Goal: Information Seeking & Learning: Learn about a topic

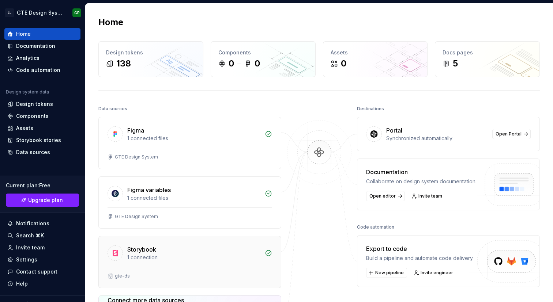
click at [192, 251] on div "Storybook" at bounding box center [193, 249] width 133 height 9
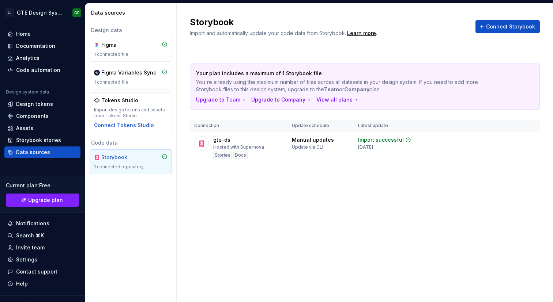
click at [130, 162] on div "Storybook 1 connected repository" at bounding box center [131, 162] width 74 height 16
click at [533, 138] on html "LL GTE Design System GP Home Documentation Analytics Code automation Design sys…" at bounding box center [276, 151] width 553 height 302
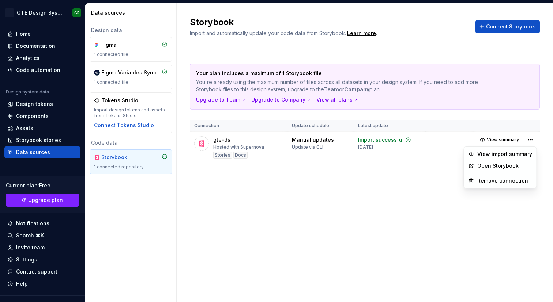
click at [338, 159] on html "LL GTE Design System GP Home Documentation Analytics Code automation Design sys…" at bounding box center [276, 151] width 553 height 302
click at [311, 146] on div "Update via CLI" at bounding box center [307, 147] width 31 height 6
click at [342, 144] on div "Manual updates Update via CLI" at bounding box center [321, 143] width 58 height 14
click at [219, 139] on div "gte-ds" at bounding box center [221, 139] width 17 height 7
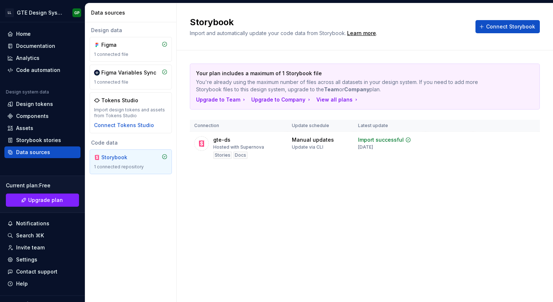
click at [106, 156] on div "Storybook" at bounding box center [118, 157] width 35 height 7
click at [516, 143] on button "View summary" at bounding box center [500, 140] width 45 height 10
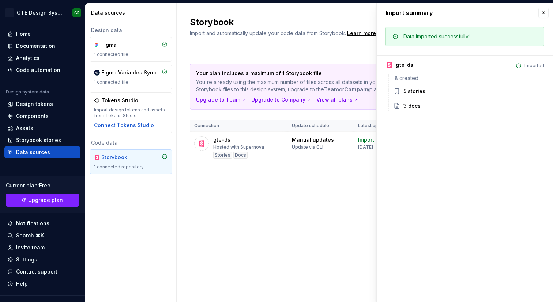
click at [364, 182] on div "Your plan includes a maximum of 1 Storybook file You're already using the maxim…" at bounding box center [365, 120] width 350 height 141
click at [544, 10] on button "button" at bounding box center [543, 13] width 10 height 10
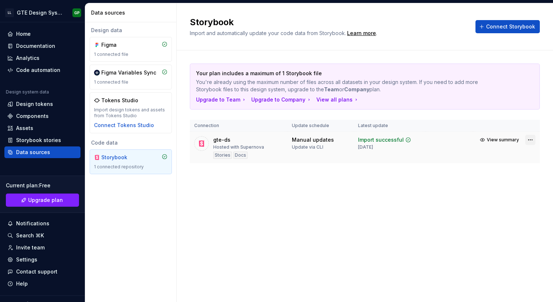
click at [530, 138] on html "LL GTE Design System GP Home Documentation Analytics Code automation Design sys…" at bounding box center [276, 151] width 553 height 302
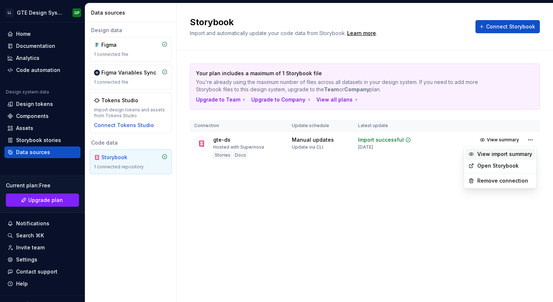
click at [500, 154] on div "View import summary" at bounding box center [504, 154] width 55 height 7
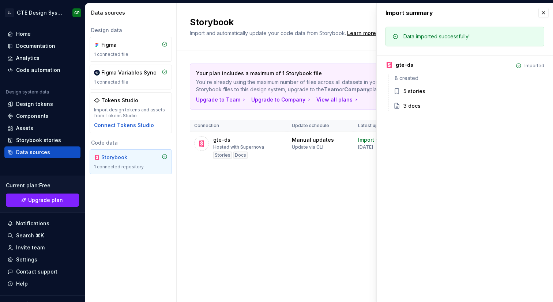
click at [343, 165] on div "Your plan includes a maximum of 1 Storybook file You're already using the maxim…" at bounding box center [365, 120] width 350 height 141
click at [538, 15] on div "Import summary" at bounding box center [465, 12] width 176 height 19
click at [546, 12] on button "button" at bounding box center [543, 13] width 10 height 10
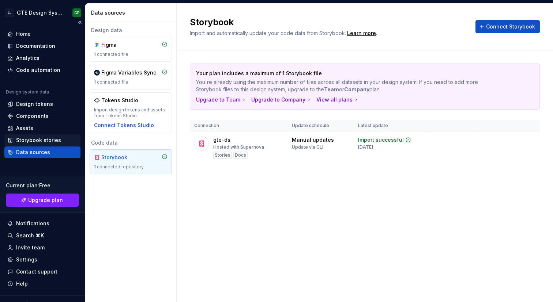
click at [40, 140] on div "Storybook stories" at bounding box center [38, 140] width 45 height 7
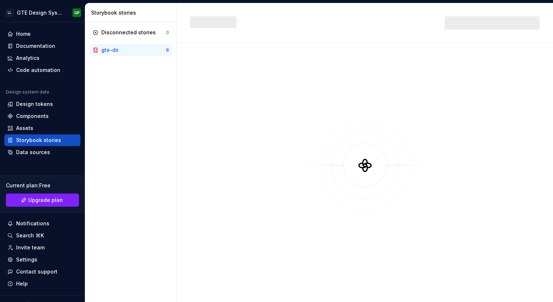
click at [136, 50] on div "gte-ds" at bounding box center [133, 49] width 65 height 7
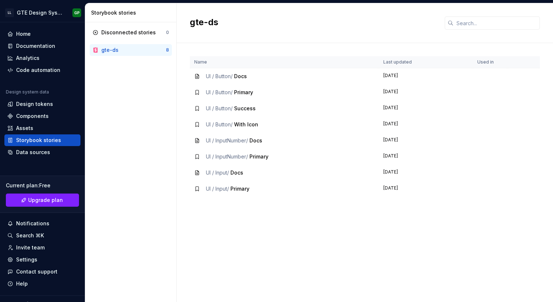
click at [240, 90] on span "Primary" at bounding box center [243, 92] width 19 height 6
click at [134, 50] on div "gte-ds" at bounding box center [133, 49] width 65 height 7
click at [38, 142] on div "Storybook stories" at bounding box center [38, 140] width 45 height 7
